Goal: Task Accomplishment & Management: Use online tool/utility

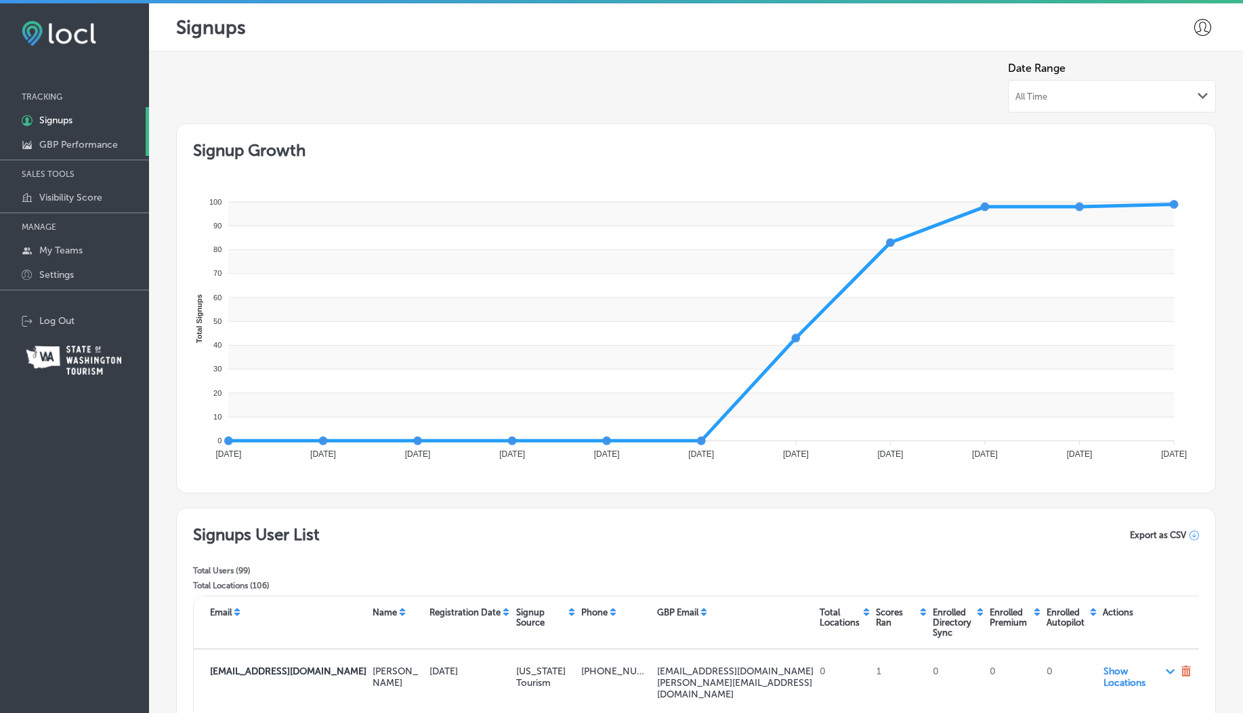
click at [79, 140] on p "GBP Performance" at bounding box center [78, 145] width 79 height 12
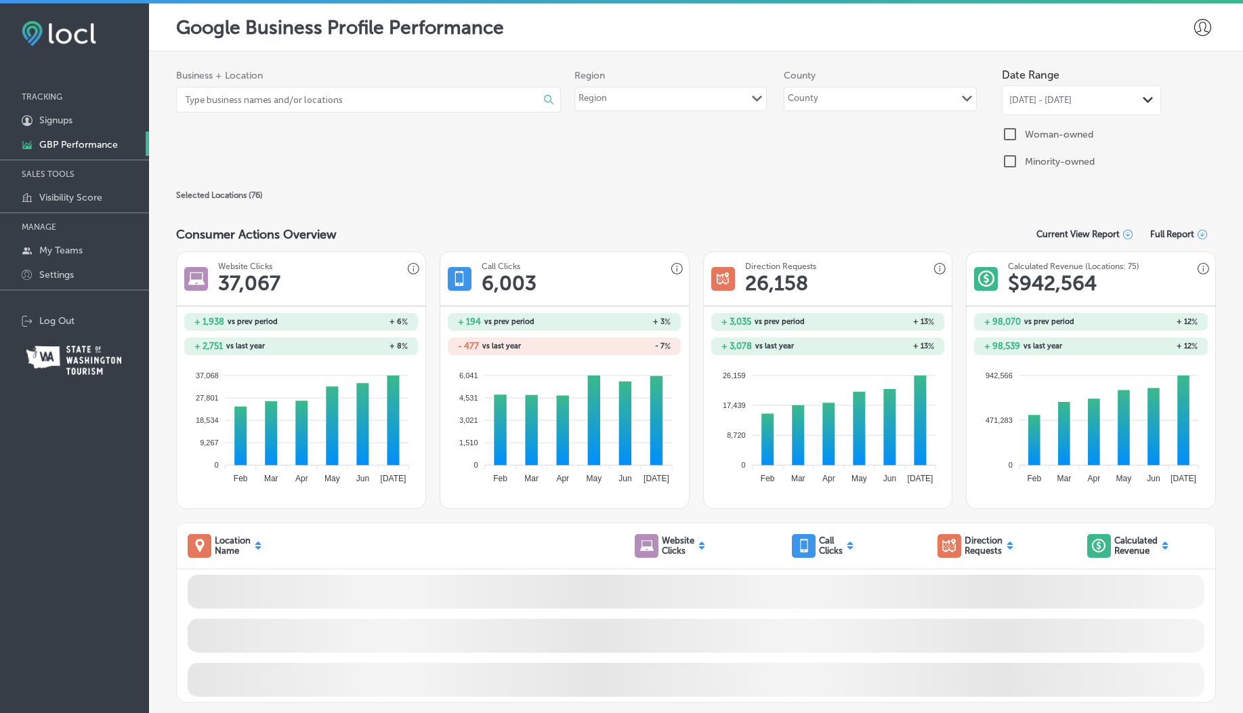
click at [835, 90] on div "County Path Created with Sketch." at bounding box center [880, 98] width 191 height 23
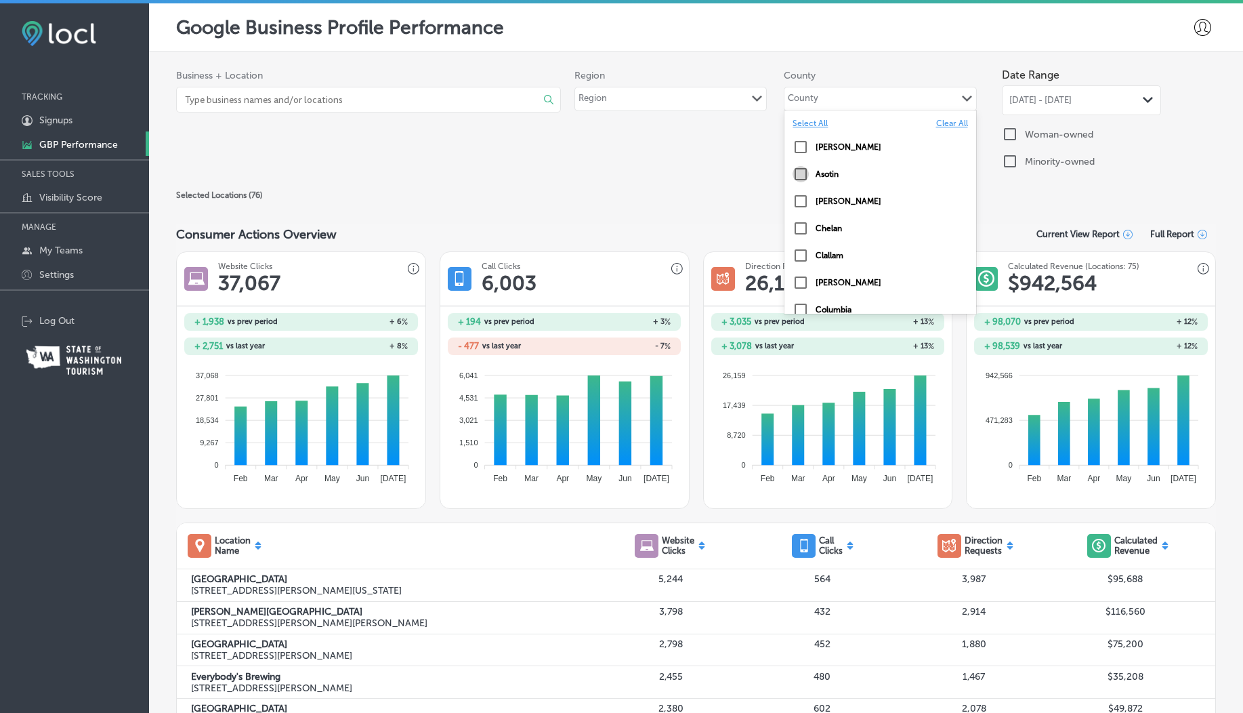
click at [796, 176] on input "checkbox" at bounding box center [801, 174] width 16 height 16
click at [648, 186] on div "Business + Location Select All Clear All 77 Cork and Tap Bistro ( 2 ) Path Crea…" at bounding box center [696, 124] width 1040 height 125
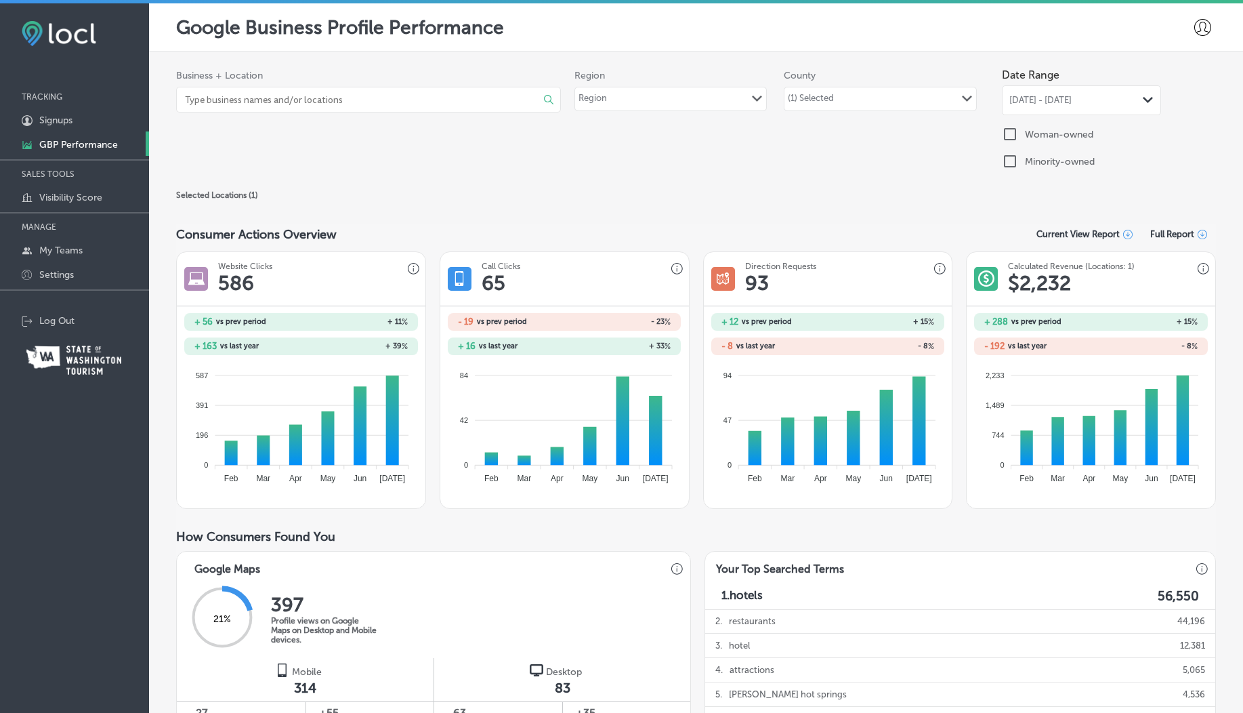
click at [848, 108] on div "(1) Selected Path Created with Sketch." at bounding box center [880, 98] width 191 height 23
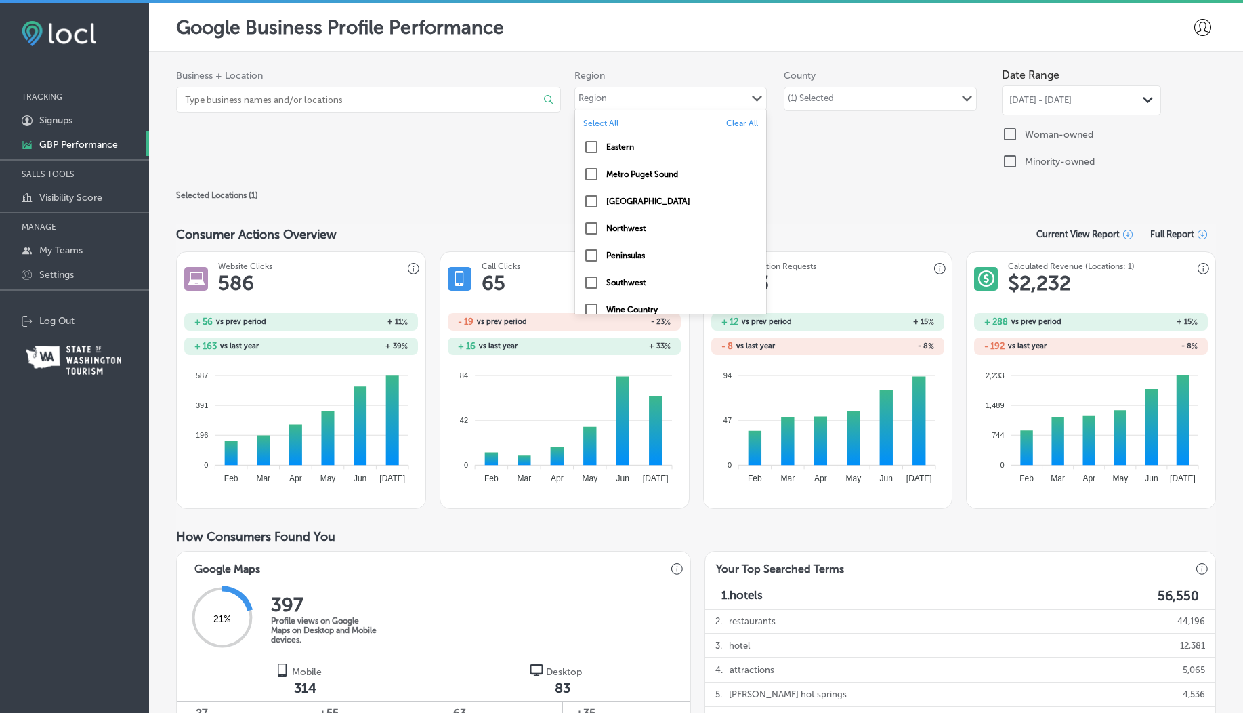
click at [675, 96] on div "Region Path Created with Sketch." at bounding box center [670, 98] width 191 height 23
click at [584, 198] on input "checkbox" at bounding box center [591, 201] width 16 height 16
